Goal: Task Accomplishment & Management: Complete application form

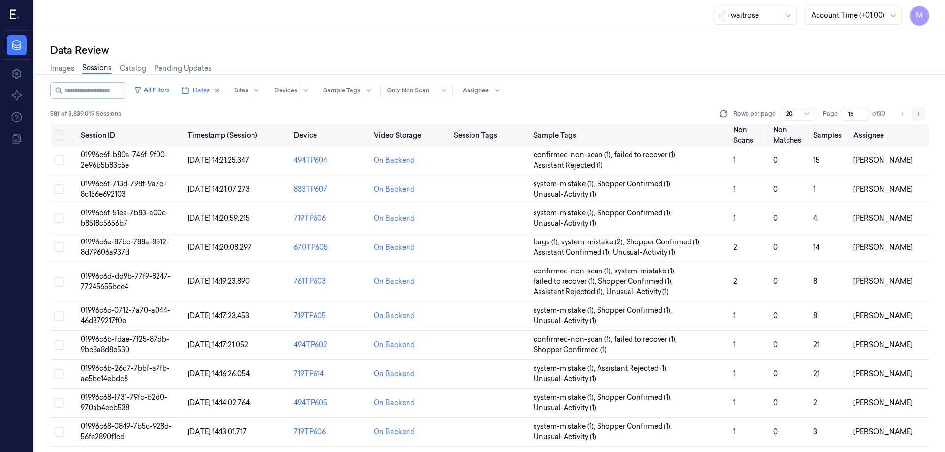
click at [630, 115] on icon "Go to next page" at bounding box center [919, 114] width 6 height 8
type input "16"
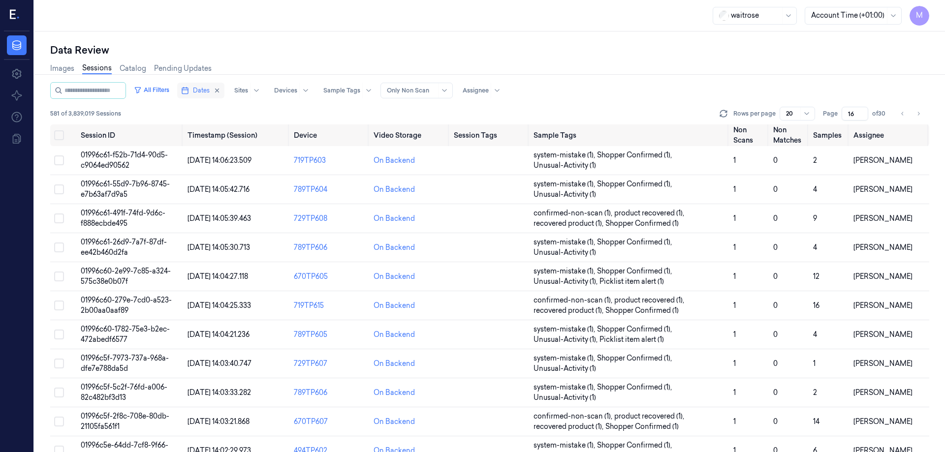
click at [225, 95] on button "Dates" at bounding box center [200, 91] width 47 height 16
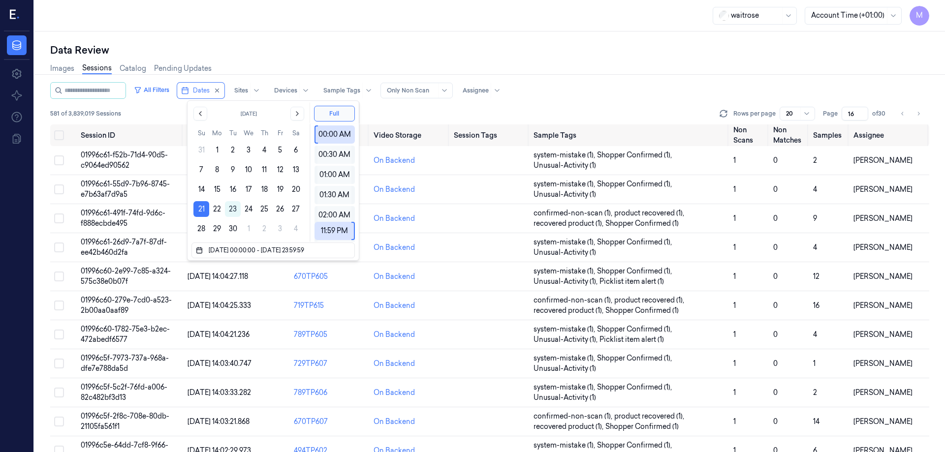
click at [303, 55] on div "Data Review" at bounding box center [489, 50] width 879 height 14
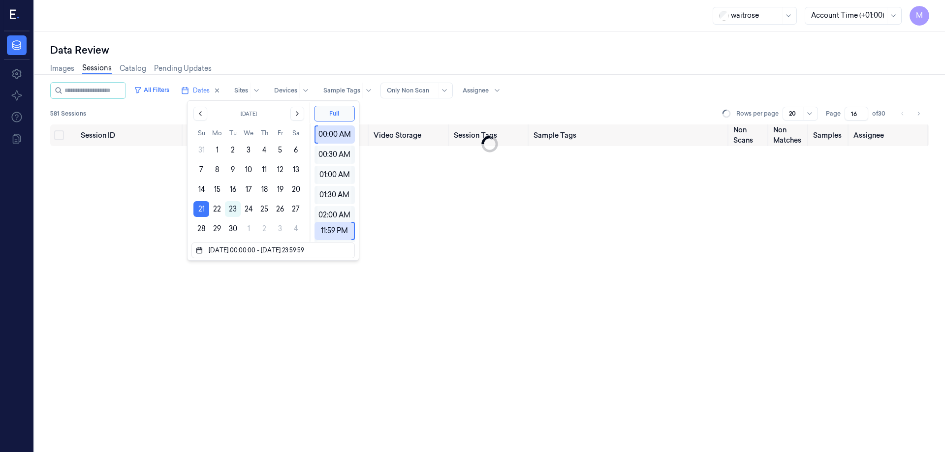
type input "1"
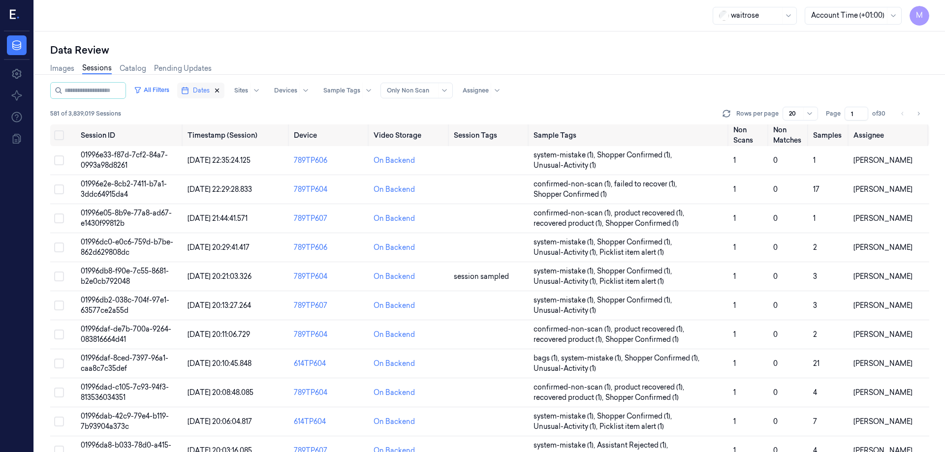
click at [221, 91] on icon "button" at bounding box center [217, 90] width 7 height 7
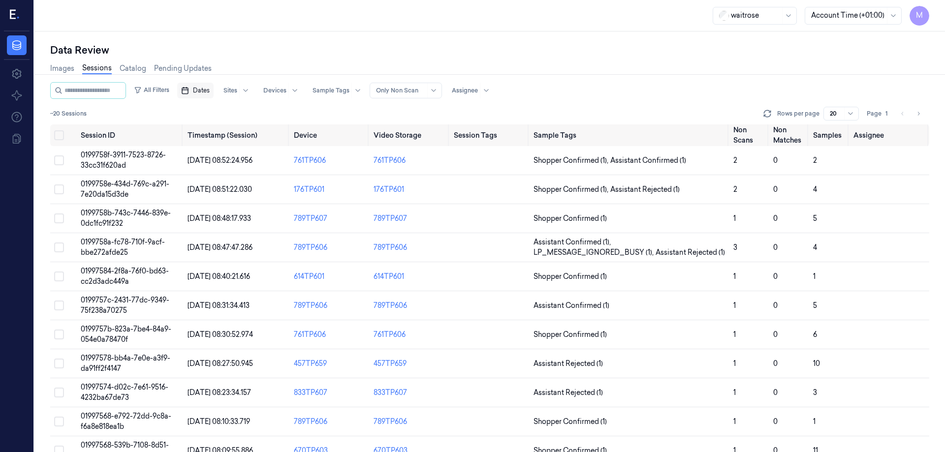
click at [279, 57] on div "Images Sessions Catalog Pending Updates" at bounding box center [489, 69] width 879 height 25
click at [210, 87] on span "Dates" at bounding box center [201, 90] width 17 height 9
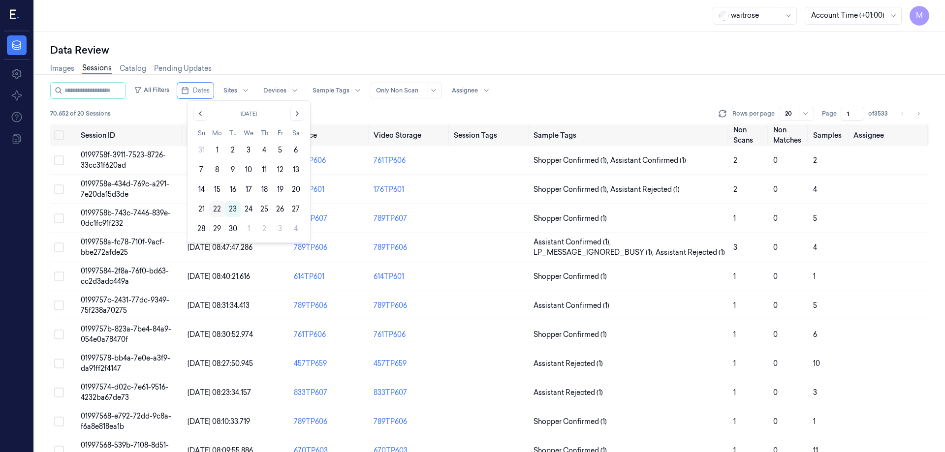
click at [218, 209] on button "22" at bounding box center [217, 209] width 16 height 16
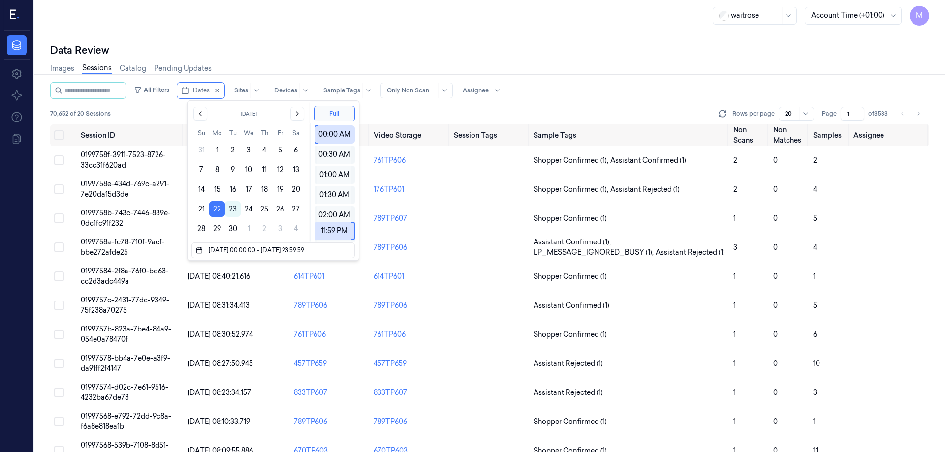
click at [347, 52] on div "Data Review" at bounding box center [489, 50] width 879 height 14
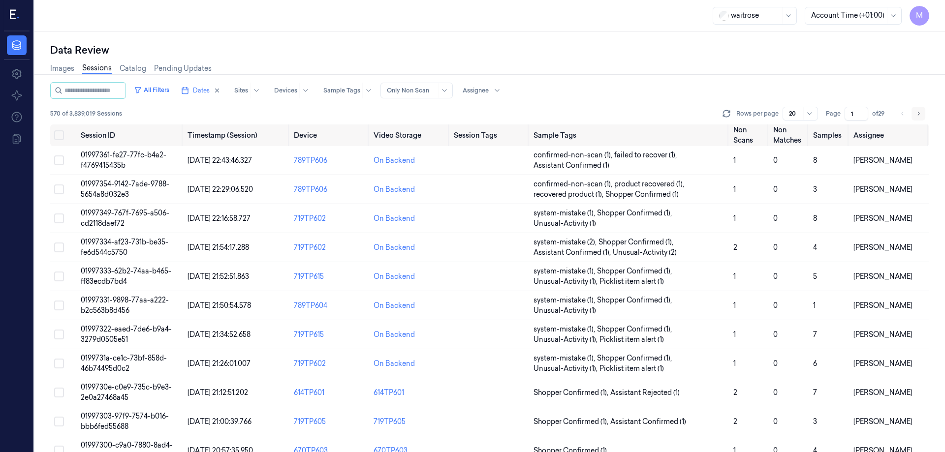
click at [630, 112] on button "Go to next page" at bounding box center [919, 114] width 14 height 14
type input "2"
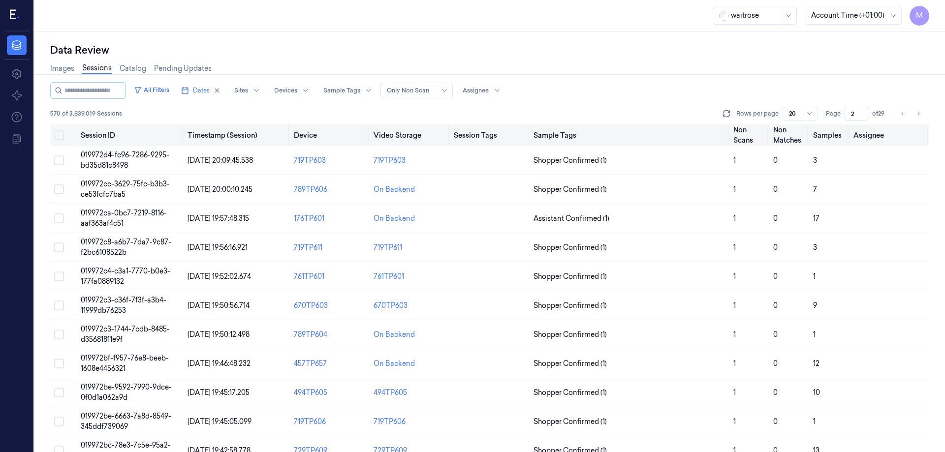
click at [60, 135] on button "Select all" at bounding box center [59, 135] width 10 height 10
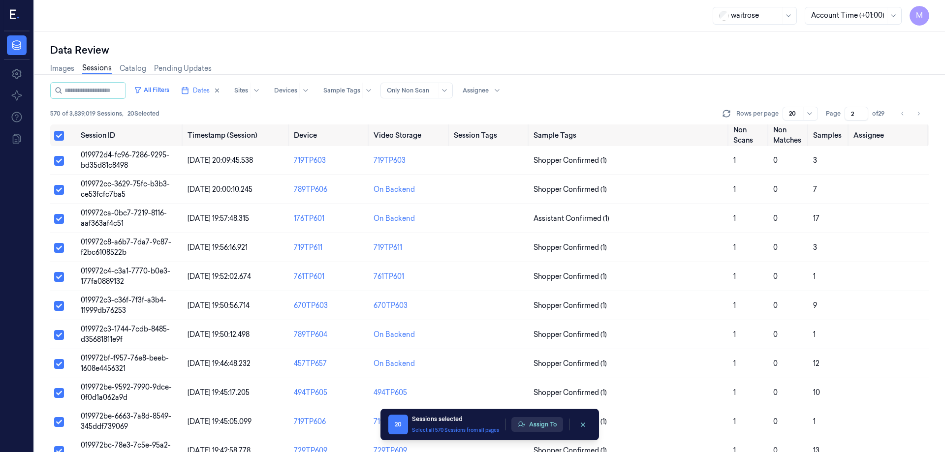
click at [536, 275] on button "Assign To" at bounding box center [538, 425] width 52 height 15
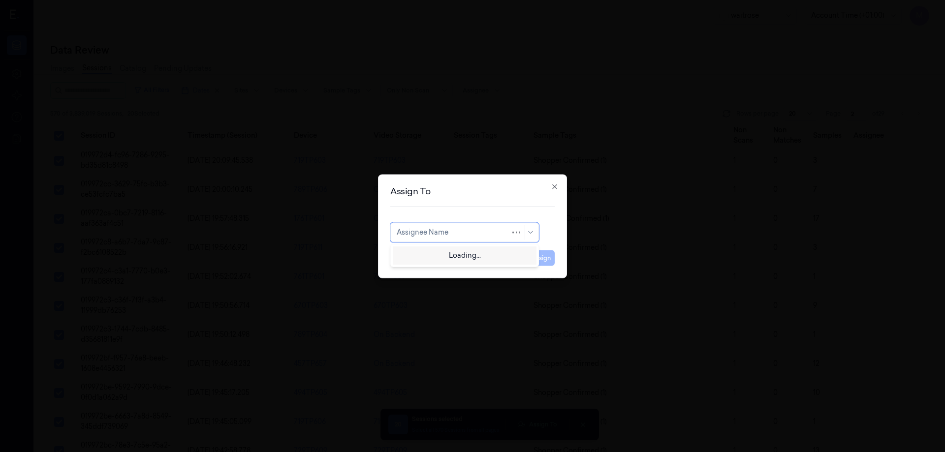
click at [506, 235] on div at bounding box center [454, 232] width 114 height 10
type input "va"
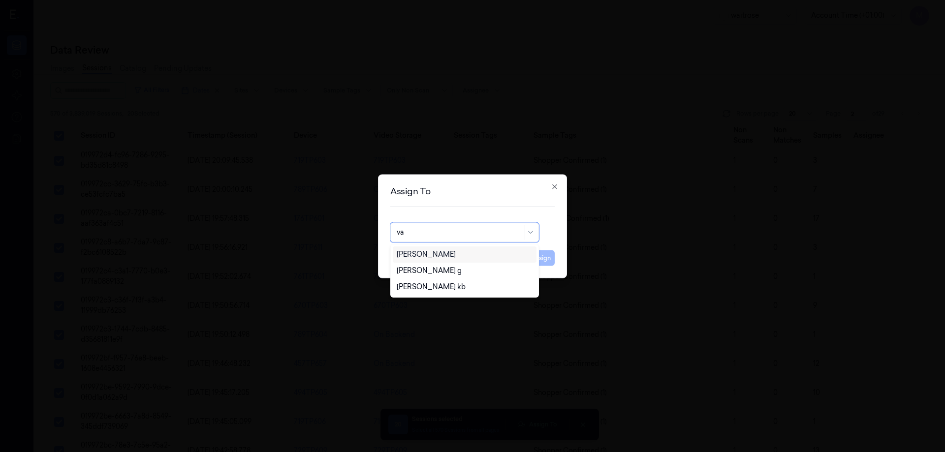
click at [454, 256] on div "[PERSON_NAME]" at bounding box center [465, 255] width 136 height 10
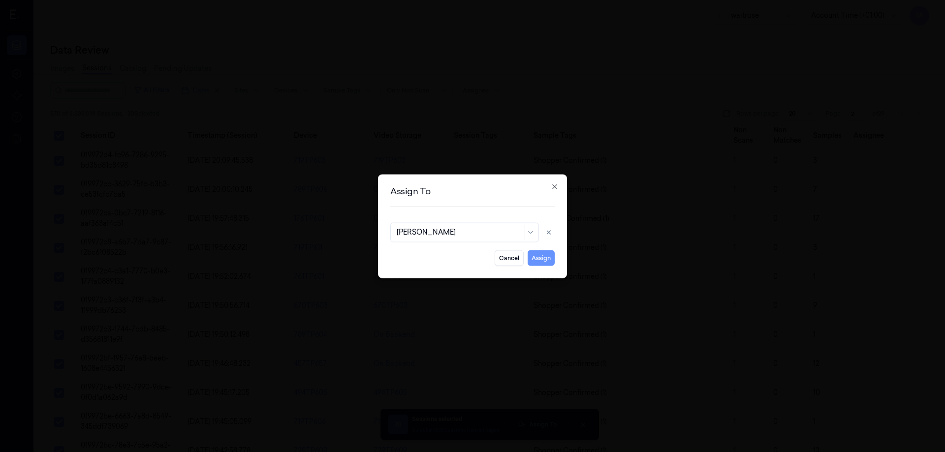
click at [542, 259] on button "Assign" at bounding box center [541, 258] width 27 height 16
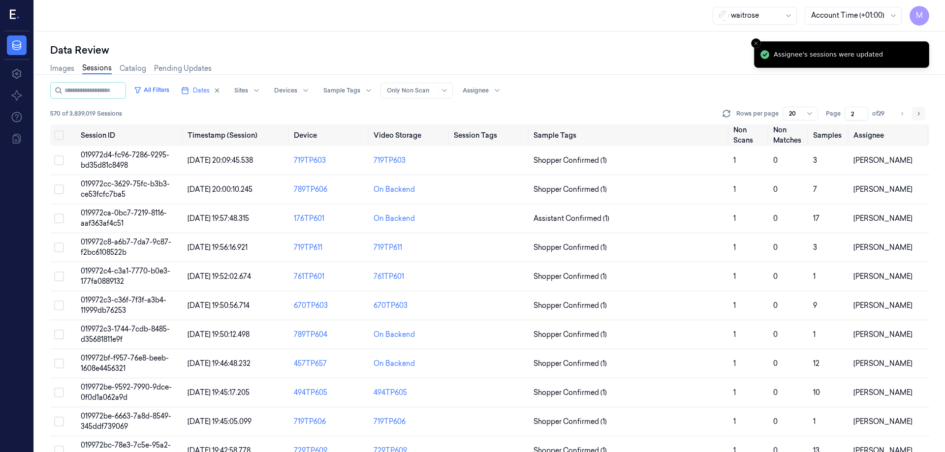
click at [630, 114] on button "Go to next page" at bounding box center [919, 114] width 14 height 14
type input "3"
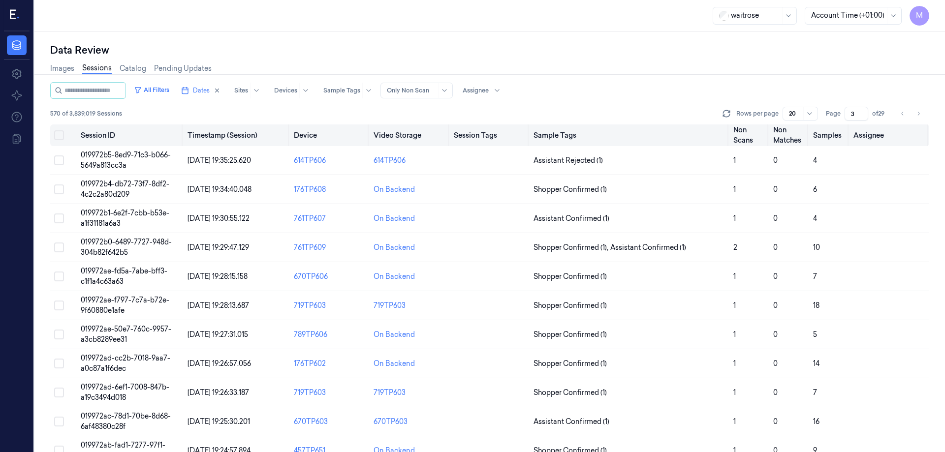
click at [61, 133] on button "Select all" at bounding box center [59, 135] width 10 height 10
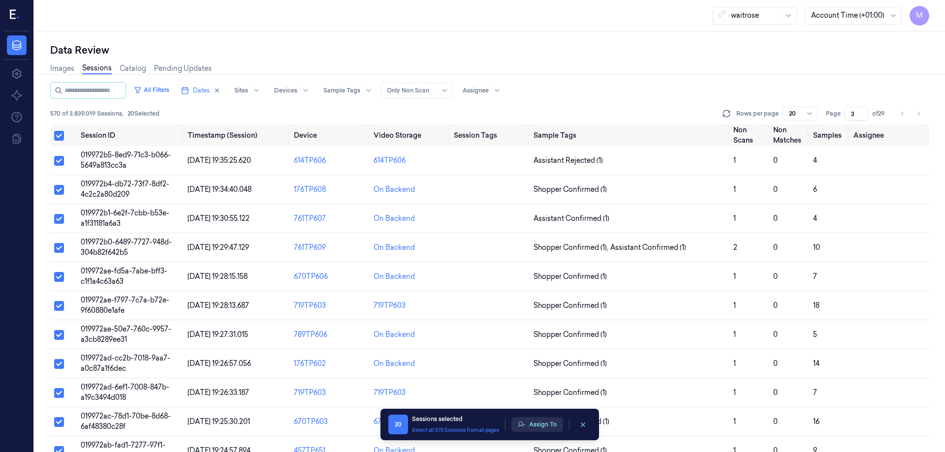
click at [534, 275] on button "Assign To" at bounding box center [538, 425] width 52 height 15
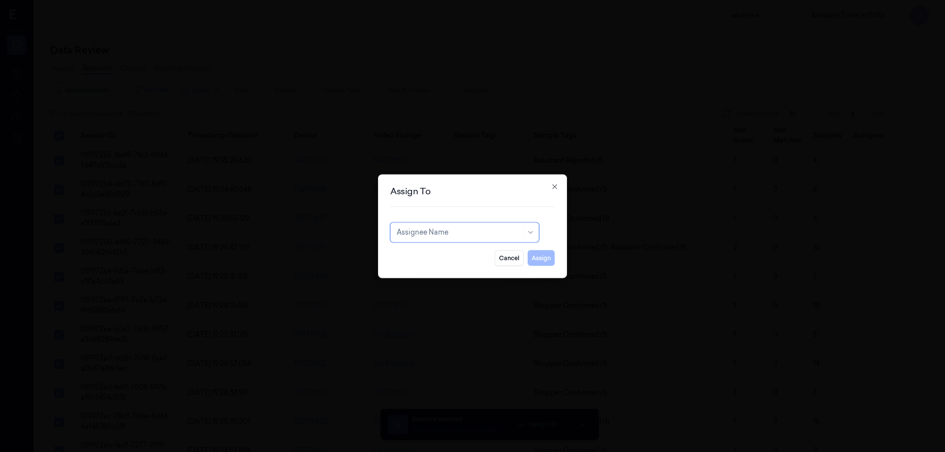
click at [510, 234] on div at bounding box center [460, 232] width 126 height 10
type input "ru"
click at [432, 255] on div "rupa a" at bounding box center [465, 255] width 136 height 10
click at [549, 257] on button "Assign" at bounding box center [541, 258] width 27 height 16
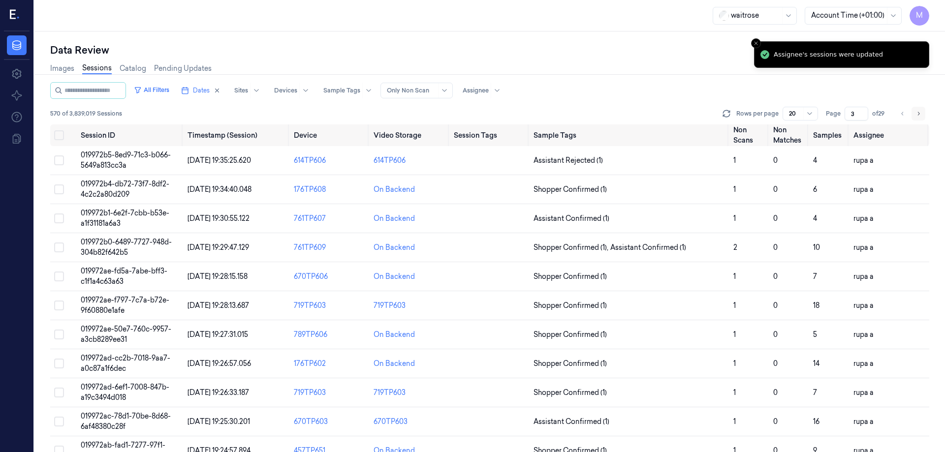
click at [630, 109] on button "Go to next page" at bounding box center [919, 114] width 14 height 14
type input "4"
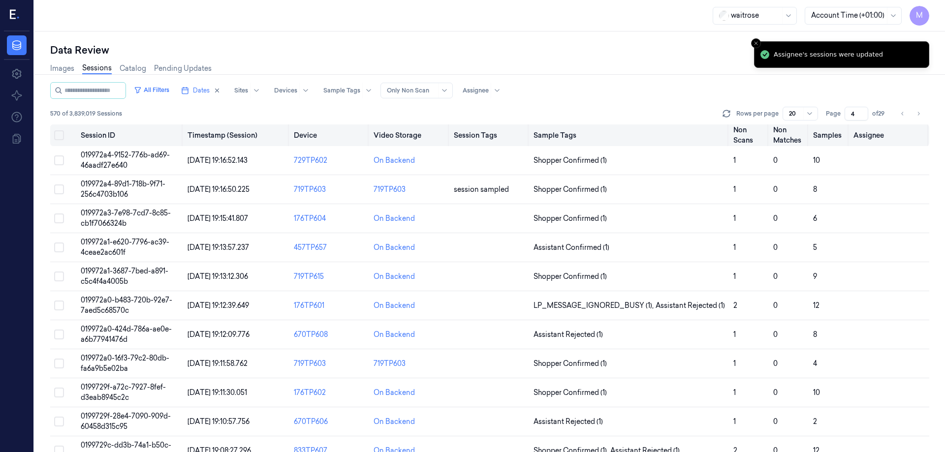
click at [51, 135] on th at bounding box center [63, 136] width 27 height 22
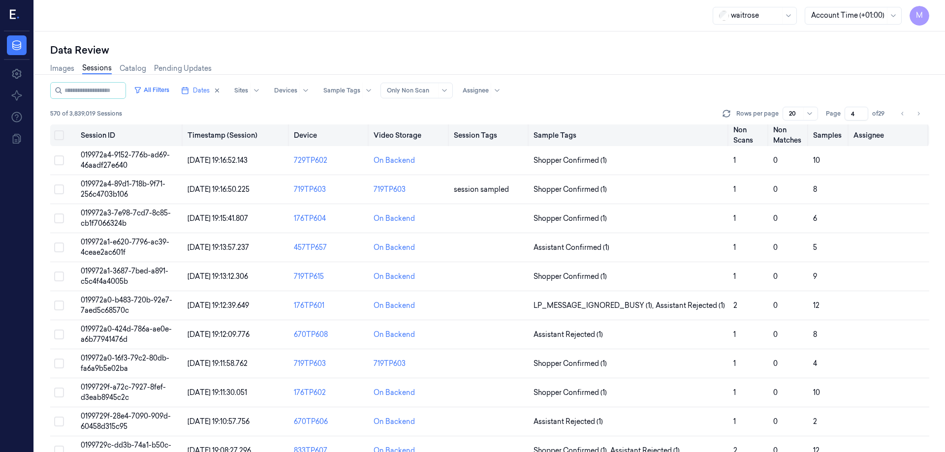
click at [54, 134] on button "Select all" at bounding box center [59, 135] width 10 height 10
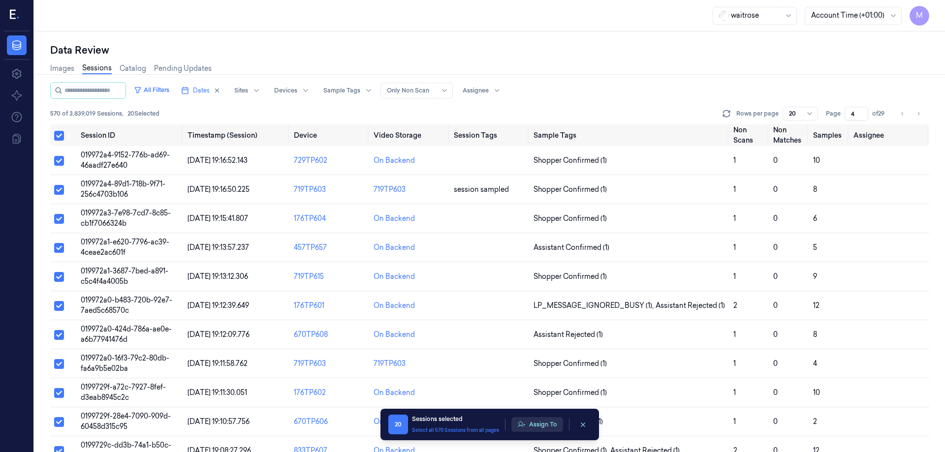
click at [548, 275] on button "Assign To" at bounding box center [538, 425] width 52 height 15
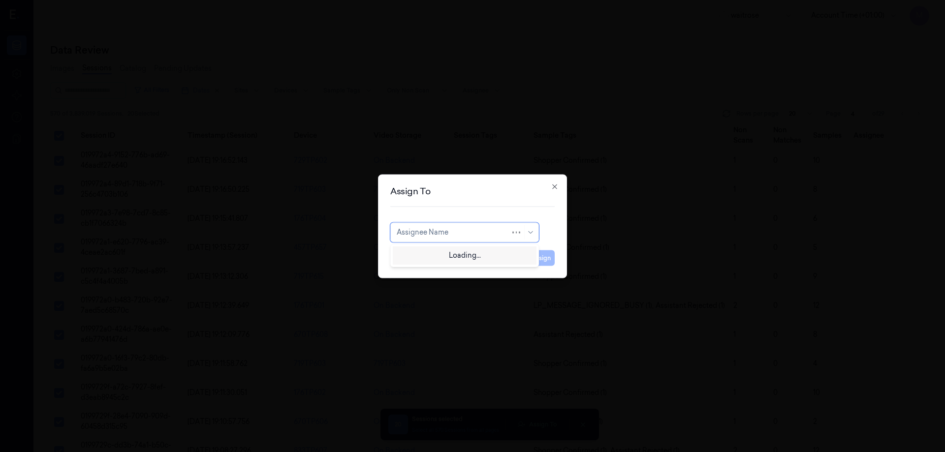
click at [461, 237] on div at bounding box center [454, 232] width 114 height 10
type input "var"
click at [429, 265] on div "[PERSON_NAME] g" at bounding box center [465, 271] width 144 height 16
click at [533, 253] on button "Assign" at bounding box center [541, 258] width 27 height 16
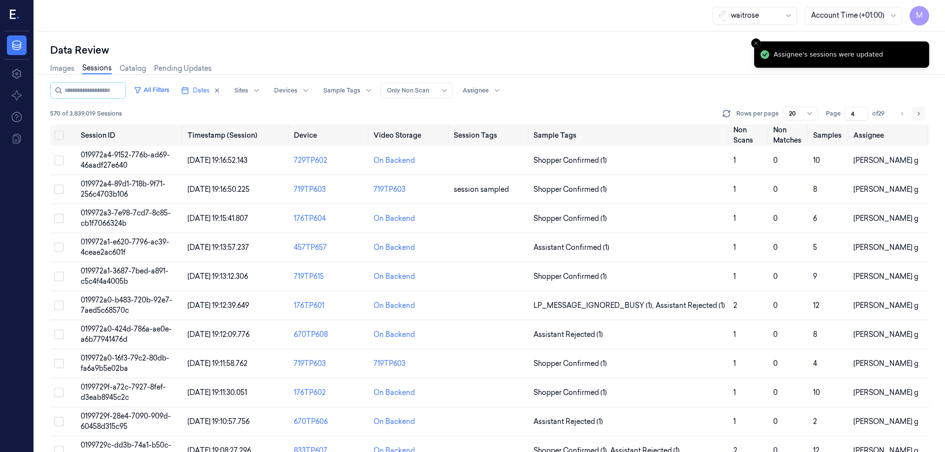
click at [630, 116] on button "Go to next page" at bounding box center [919, 114] width 14 height 14
type input "5"
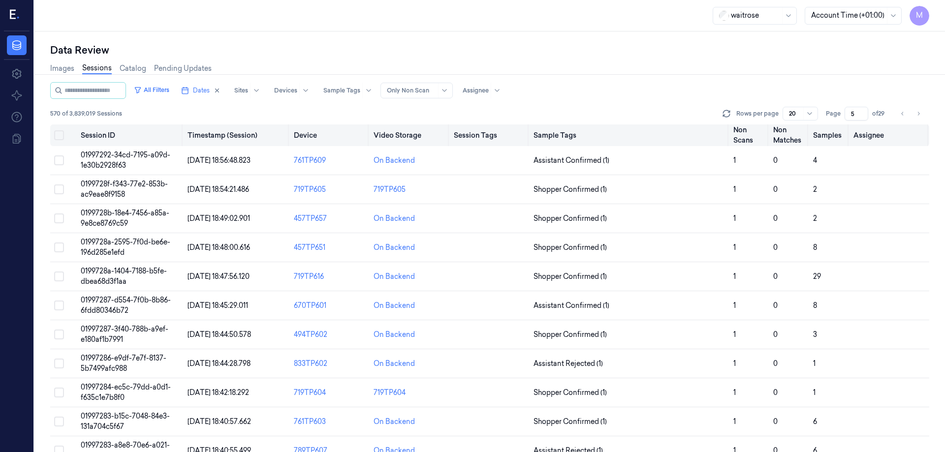
click at [58, 132] on button "Select all" at bounding box center [59, 135] width 10 height 10
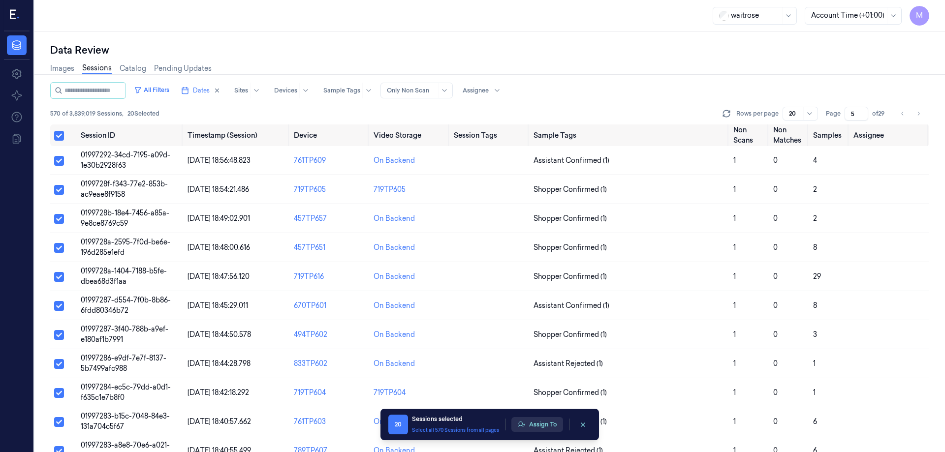
click at [545, 275] on button "Assign To" at bounding box center [538, 425] width 52 height 15
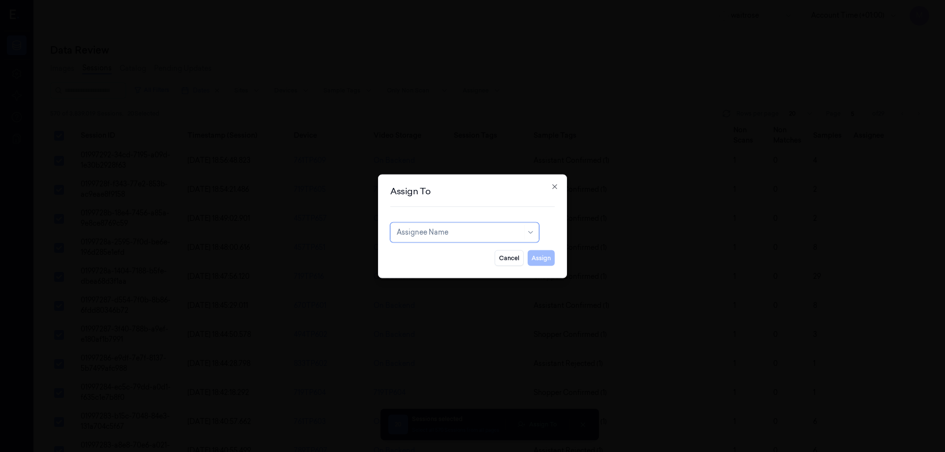
click at [508, 233] on div at bounding box center [460, 232] width 126 height 10
type input "mo"
click at [431, 251] on div "[PERSON_NAME]" at bounding box center [426, 255] width 59 height 10
click at [533, 252] on button "Assign" at bounding box center [541, 258] width 27 height 16
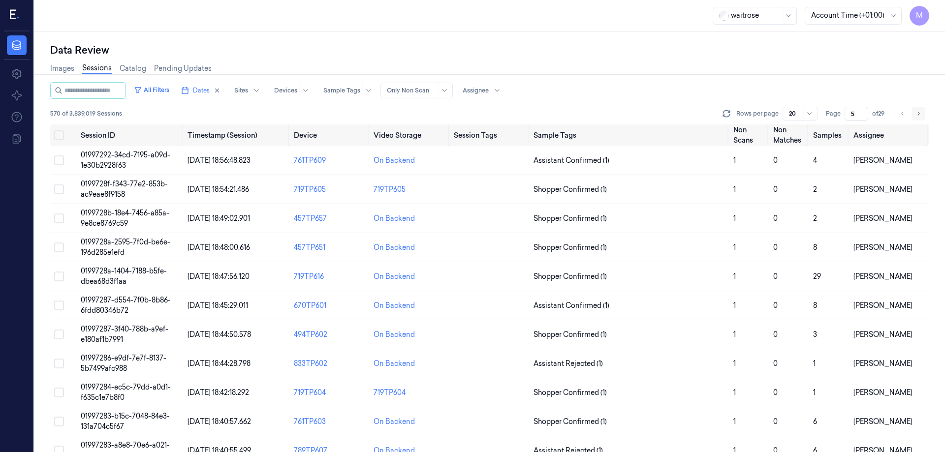
click at [630, 114] on button "Go to next page" at bounding box center [919, 114] width 14 height 14
type input "6"
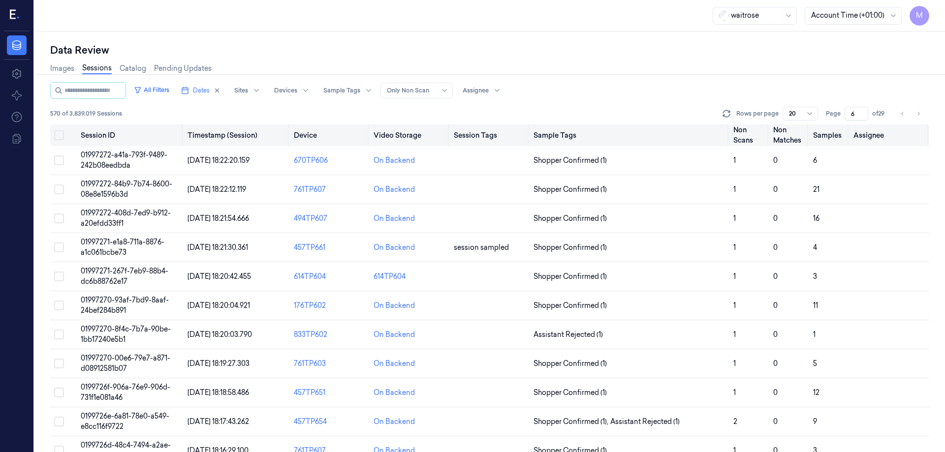
click at [59, 134] on button "Select all" at bounding box center [59, 135] width 10 height 10
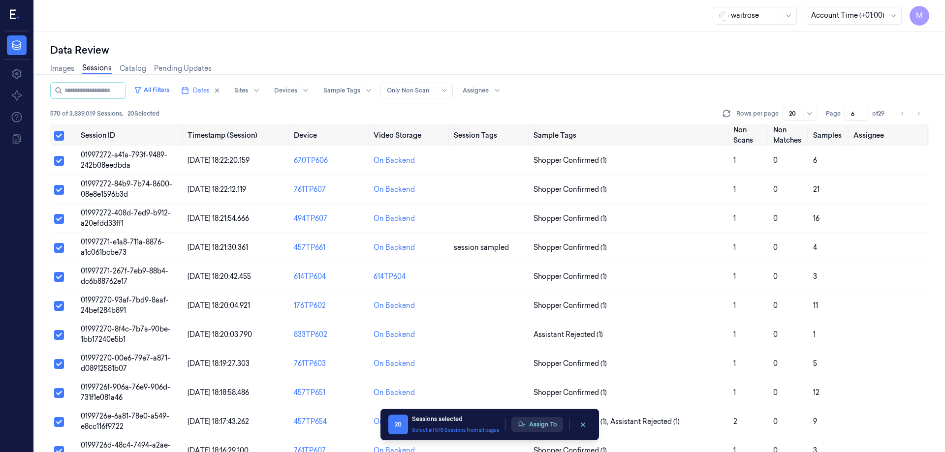
click at [543, 275] on button "Assign To" at bounding box center [538, 425] width 52 height 15
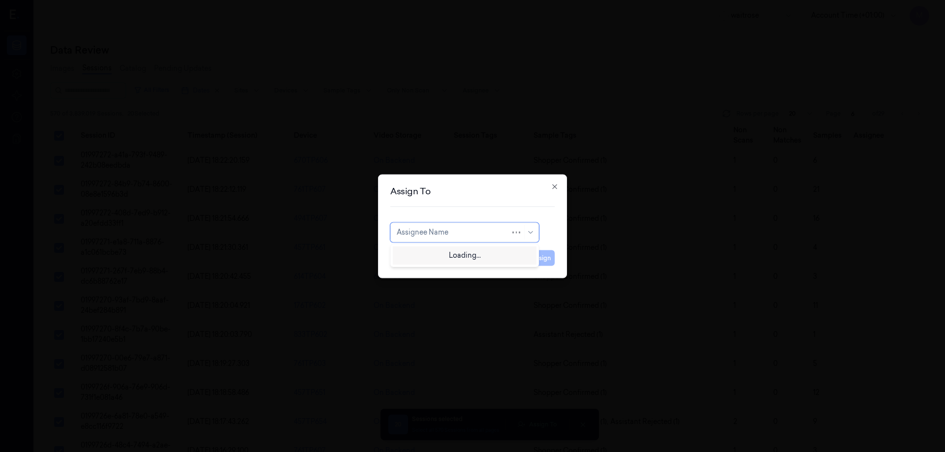
click at [473, 229] on div at bounding box center [454, 232] width 114 height 10
type input "ro"
click at [445, 253] on div "[PERSON_NAME]" at bounding box center [426, 255] width 59 height 10
click at [546, 256] on button "Assign" at bounding box center [541, 258] width 27 height 16
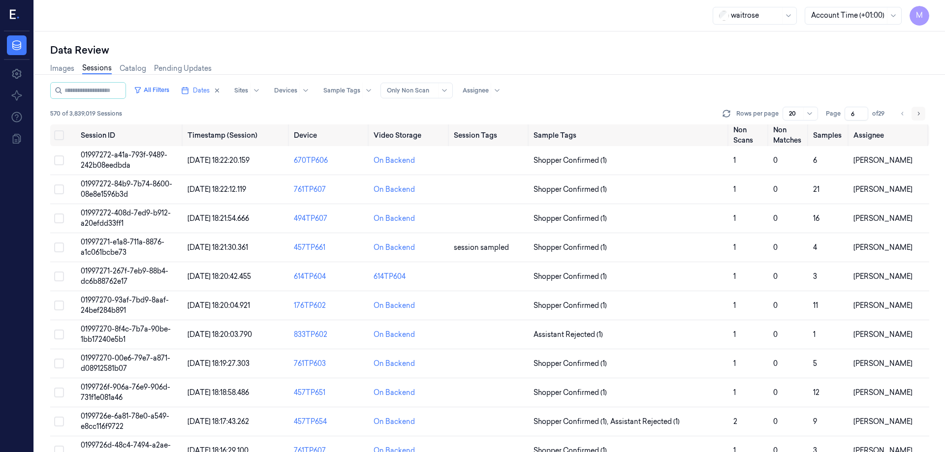
click at [630, 113] on icon "Go to next page" at bounding box center [919, 114] width 6 height 8
type input "7"
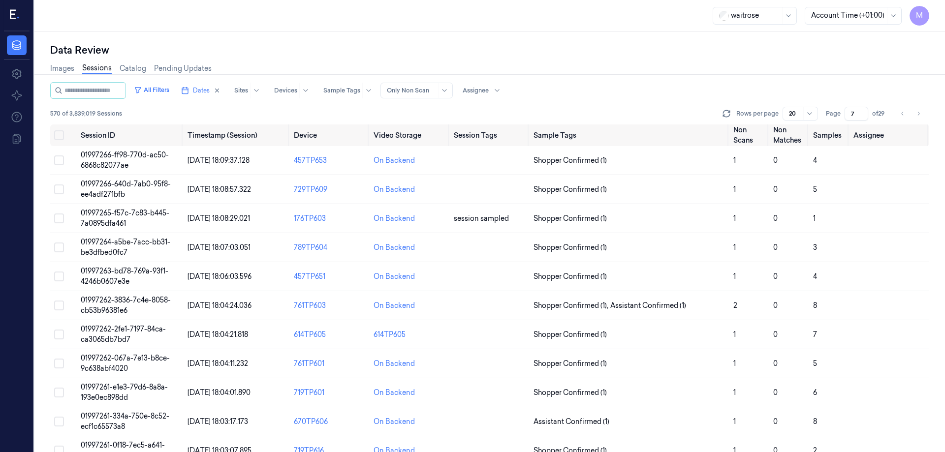
click at [630, 82] on div "Images Sessions Catalog Pending Updates" at bounding box center [489, 69] width 879 height 25
